Goal: Information Seeking & Learning: Learn about a topic

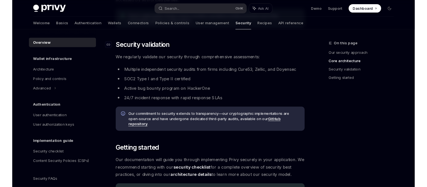
scroll to position [344, 0]
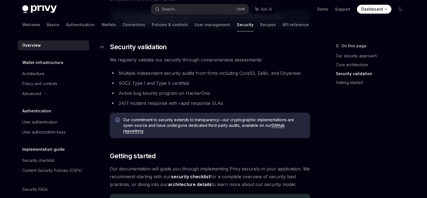
click at [145, 49] on span "Security validation" at bounding box center [138, 47] width 57 height 9
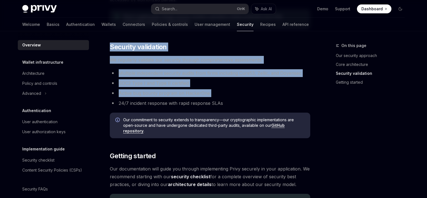
drag, startPoint x: 145, startPoint y: 50, endPoint x: 147, endPoint y: 102, distance: 52.6
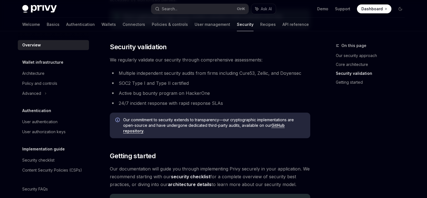
drag, startPoint x: 234, startPoint y: 137, endPoint x: 285, endPoint y: 132, distance: 51.2
click at [285, 101] on li "24/7 incident response with rapid response SLAs" at bounding box center [210, 103] width 201 height 8
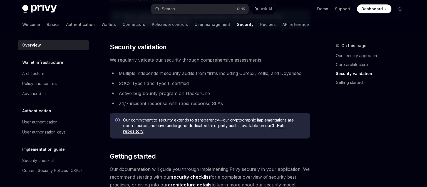
scroll to position [452, 0]
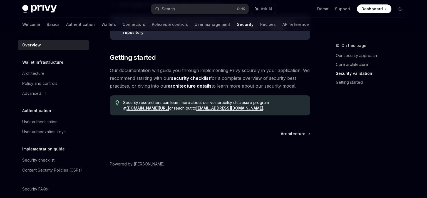
type textarea "*"
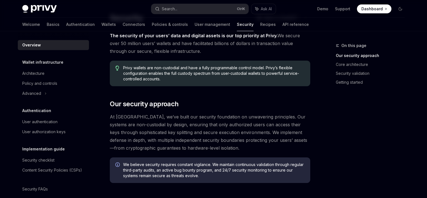
scroll to position [0, 0]
